Goal: Information Seeking & Learning: Learn about a topic

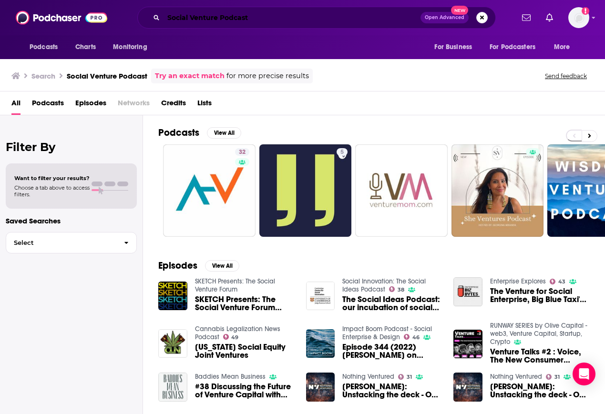
drag, startPoint x: 0, startPoint y: 0, endPoint x: 88, endPoint y: 4, distance: 88.3
click at [88, 4] on div "Podcasts Charts Monitoring Social Venture Podcast Open Advanced New For Busines…" at bounding box center [302, 17] width 605 height 35
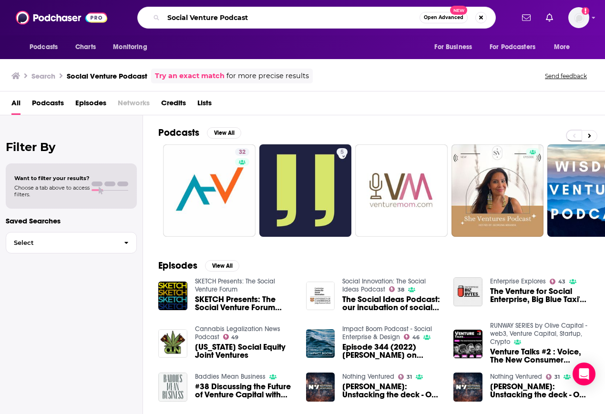
paste input "Techstination"
type input "Techstination"
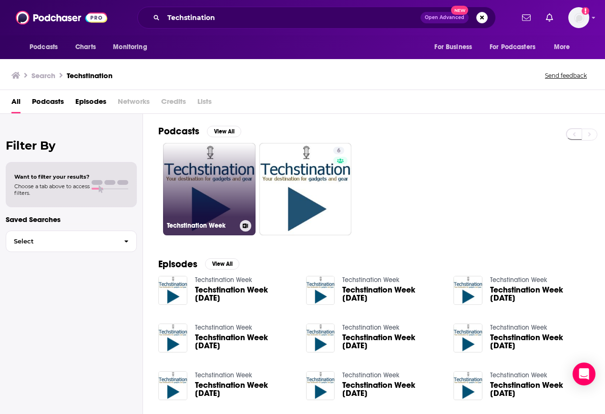
click at [195, 190] on link "Techstination Week" at bounding box center [209, 189] width 92 height 92
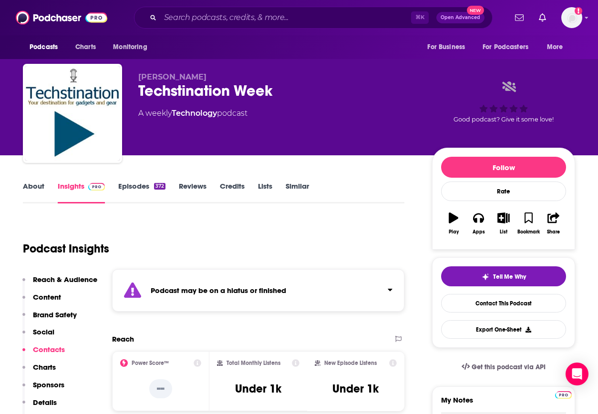
click at [37, 187] on link "About" at bounding box center [33, 193] width 21 height 22
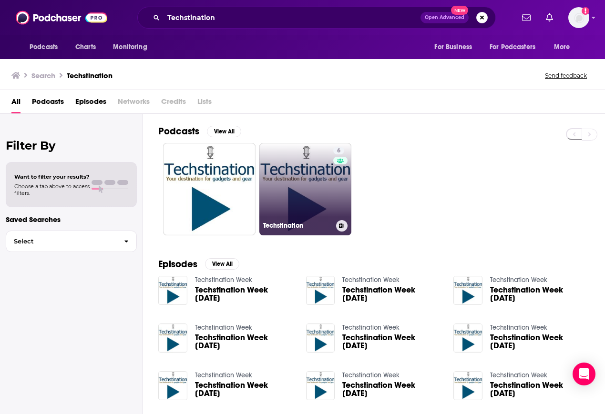
click at [301, 184] on link "6 Techstination" at bounding box center [305, 189] width 92 height 92
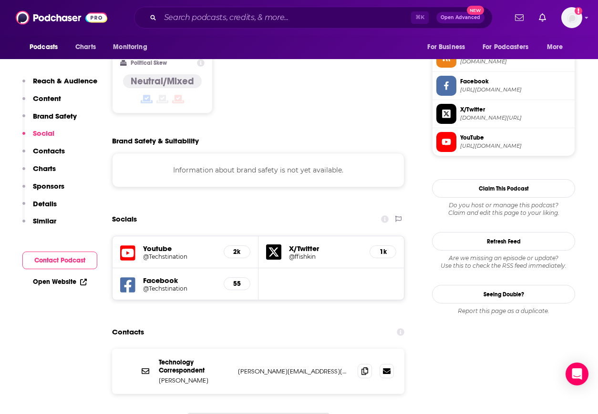
scroll to position [794, 0]
